Goal: Navigation & Orientation: Find specific page/section

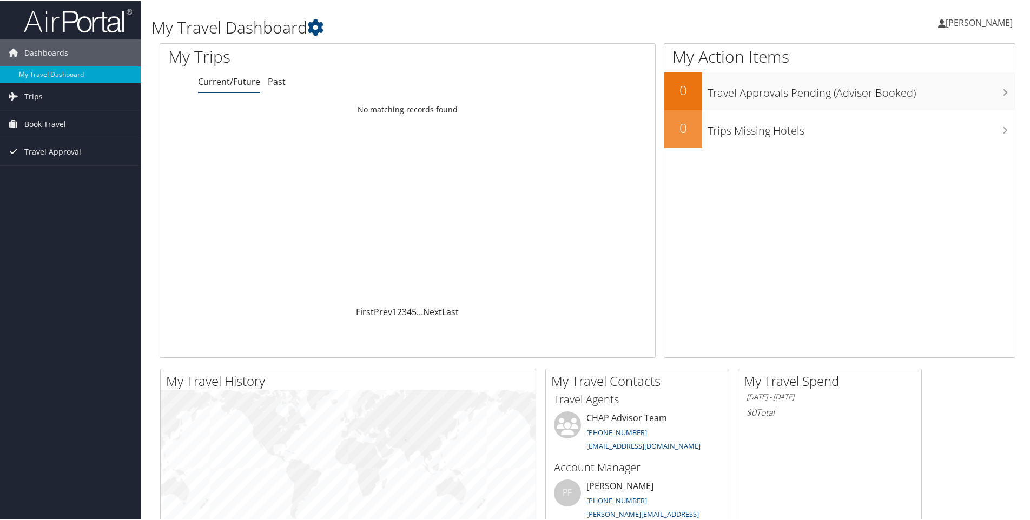
click at [557, 24] on span "[PERSON_NAME]" at bounding box center [978, 22] width 67 height 12
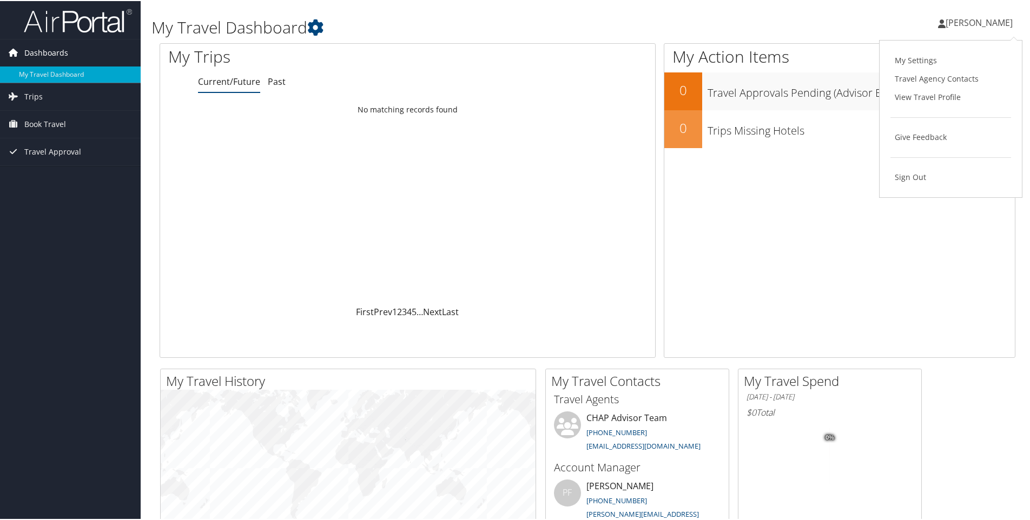
click at [29, 49] on span "Dashboards" at bounding box center [46, 51] width 44 height 27
click at [36, 76] on link "My Travel Dashboard" at bounding box center [70, 73] width 141 height 16
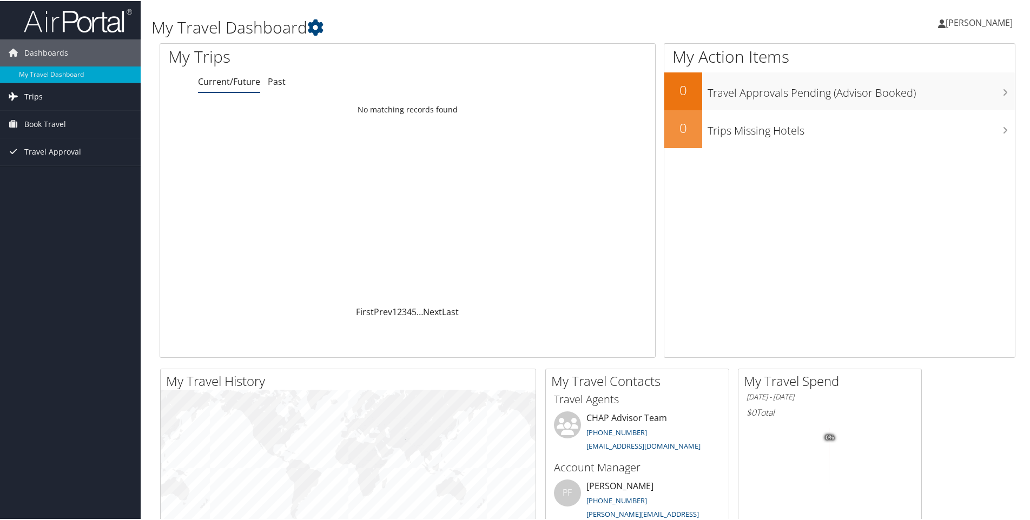
click at [37, 95] on span "Trips" at bounding box center [33, 95] width 18 height 27
click at [58, 118] on span "Book Travel" at bounding box center [45, 123] width 42 height 27
click at [47, 194] on span "Travel Approval" at bounding box center [52, 199] width 57 height 27
click at [68, 95] on link "Trips" at bounding box center [70, 95] width 141 height 27
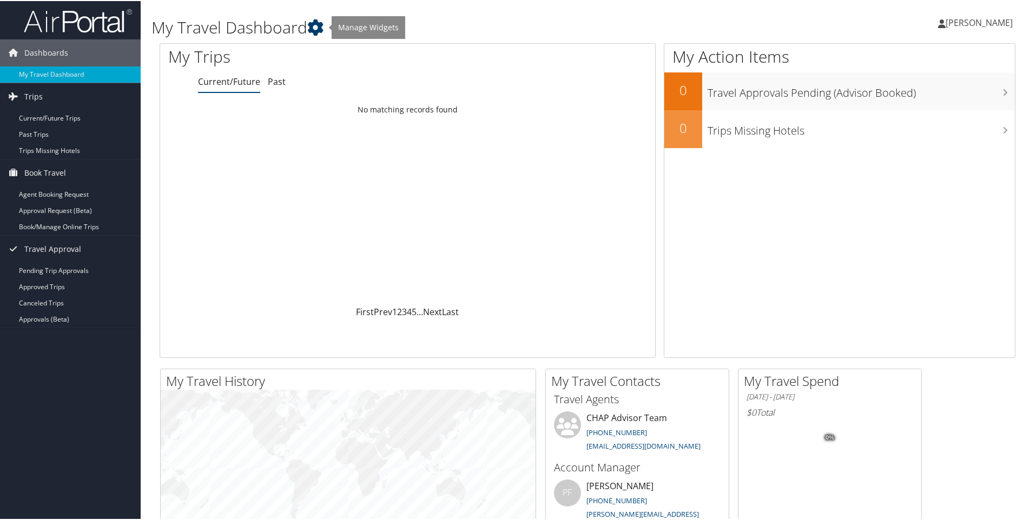
click at [319, 24] on icon at bounding box center [315, 26] width 16 height 16
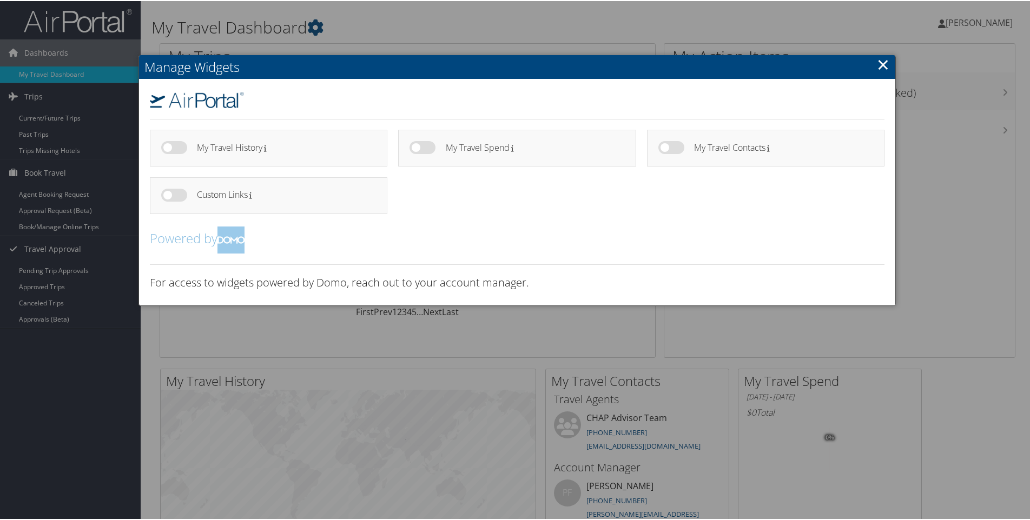
click at [877, 72] on link "×" at bounding box center [883, 63] width 12 height 22
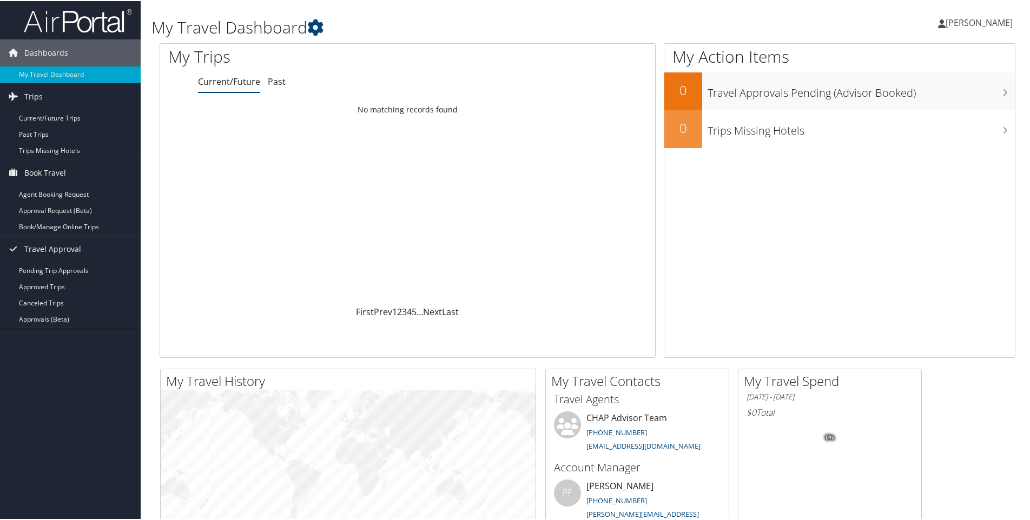
click at [988, 14] on link "[PERSON_NAME]" at bounding box center [980, 21] width 85 height 32
click at [909, 187] on div "My Settings Travel Agency Contacts View Travel Profile Give Feedback Sign Out" at bounding box center [950, 118] width 143 height 158
